Goal: Find specific page/section: Find specific page/section

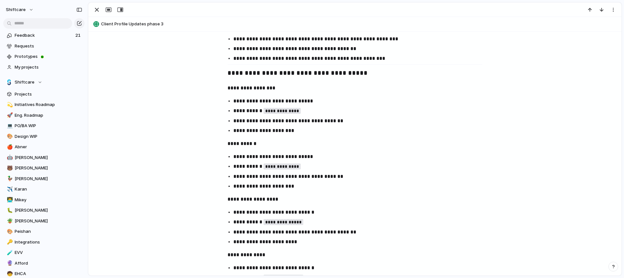
scroll to position [703, 0]
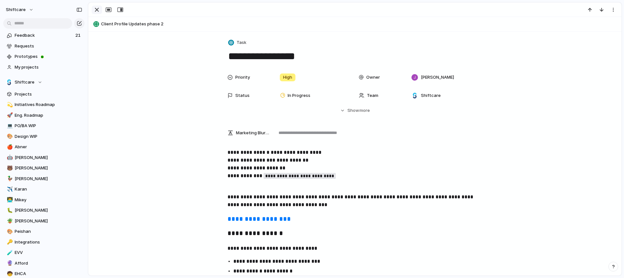
click at [98, 11] on div "button" at bounding box center [97, 10] width 8 height 8
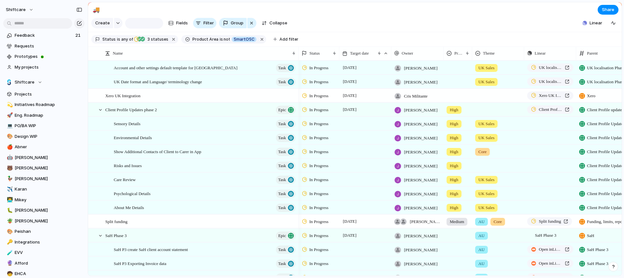
scroll to position [138, 0]
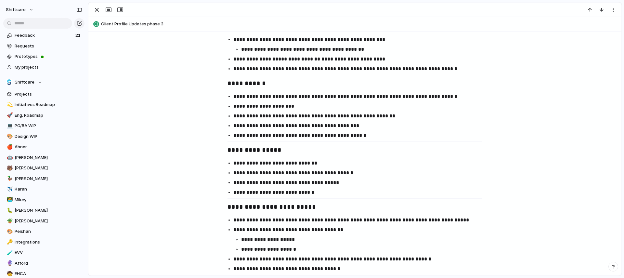
scroll to position [1244, 0]
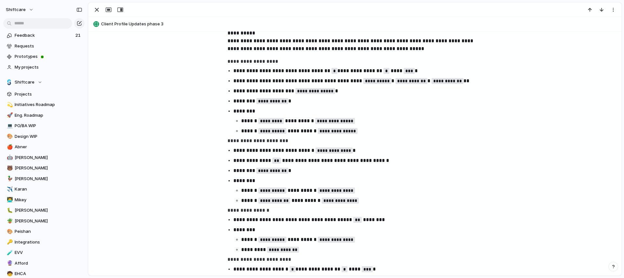
scroll to position [898, 0]
